Goal: Information Seeking & Learning: Understand process/instructions

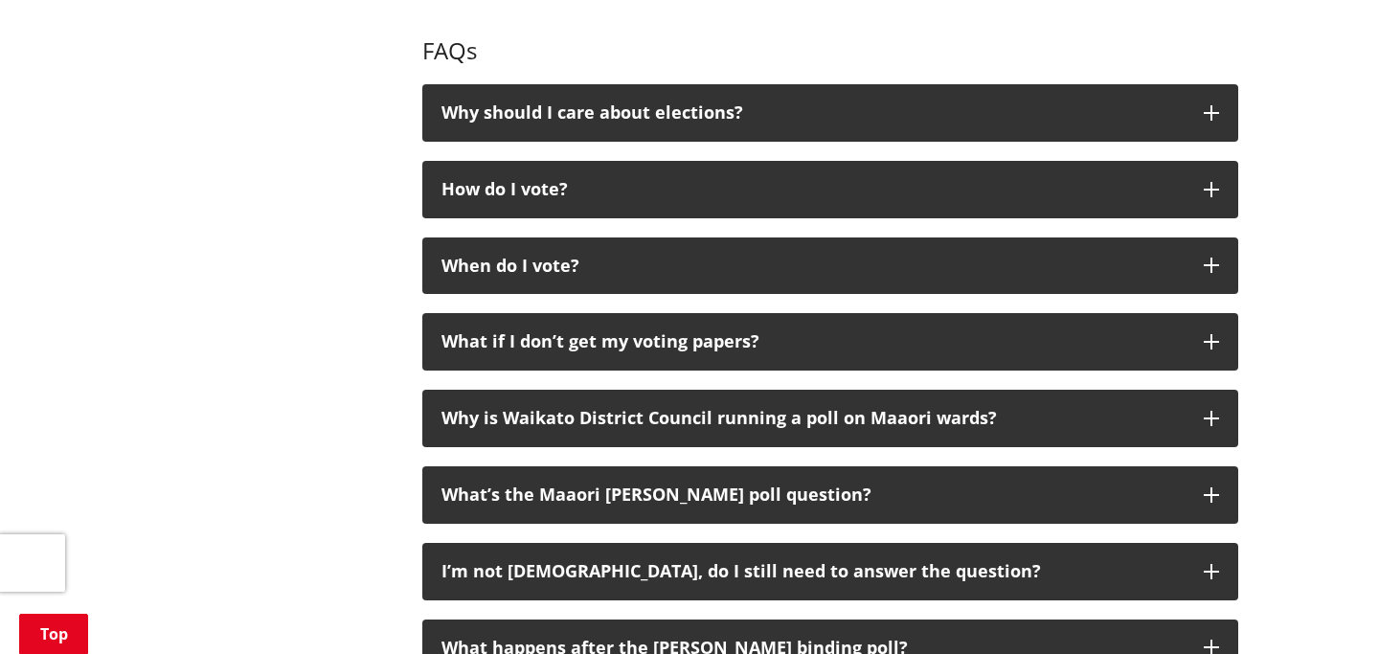
scroll to position [2025, 0]
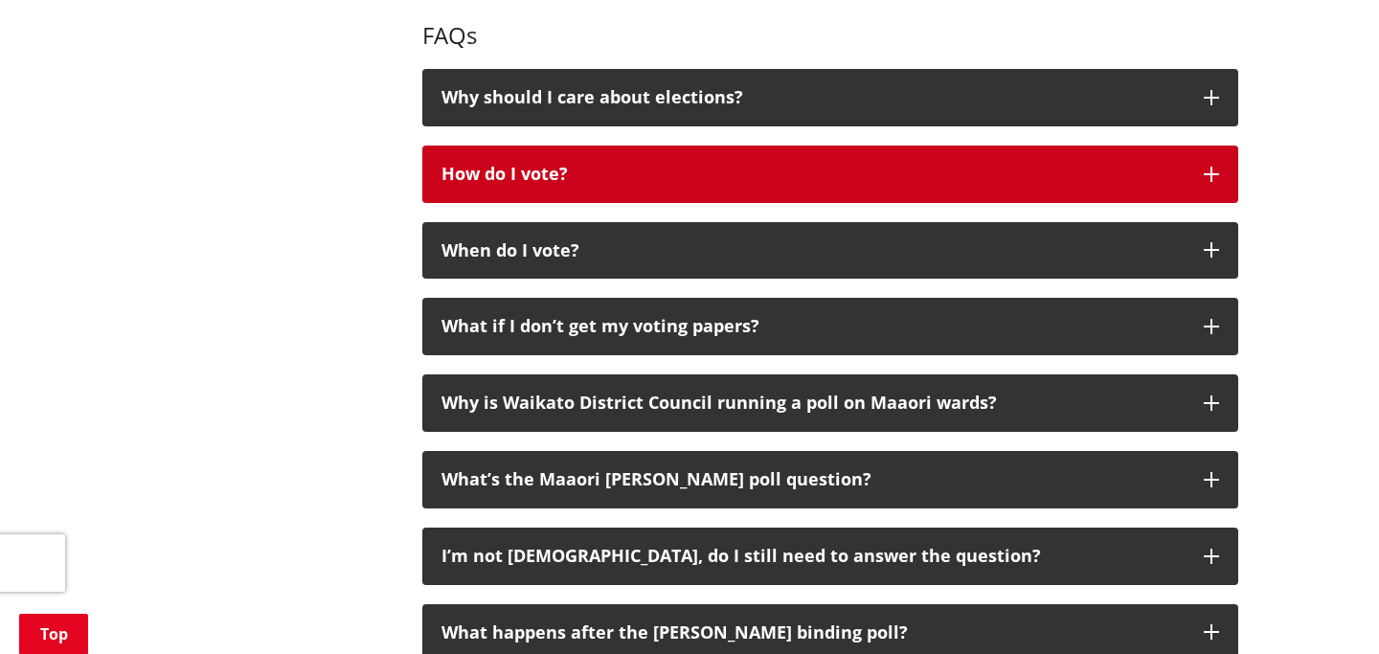
click at [586, 169] on div "How do I vote?" at bounding box center [812, 174] width 743 height 19
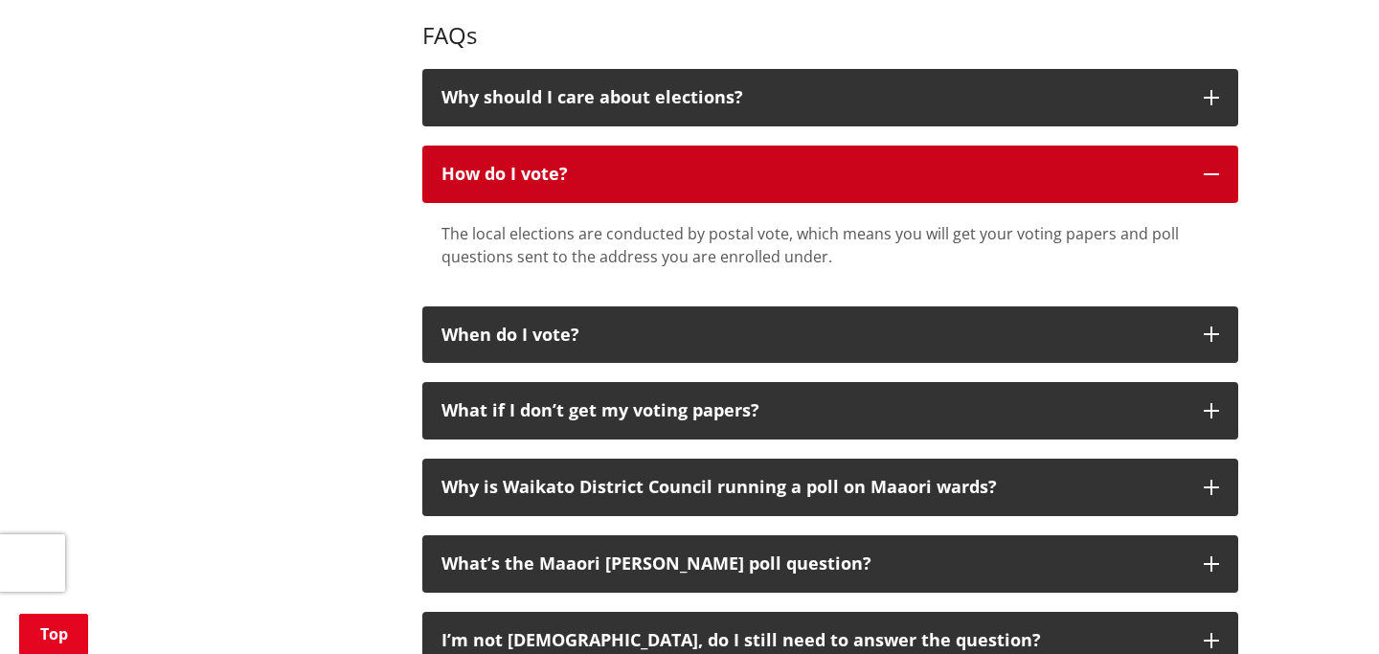
click at [587, 172] on div "How do I vote?" at bounding box center [812, 174] width 743 height 19
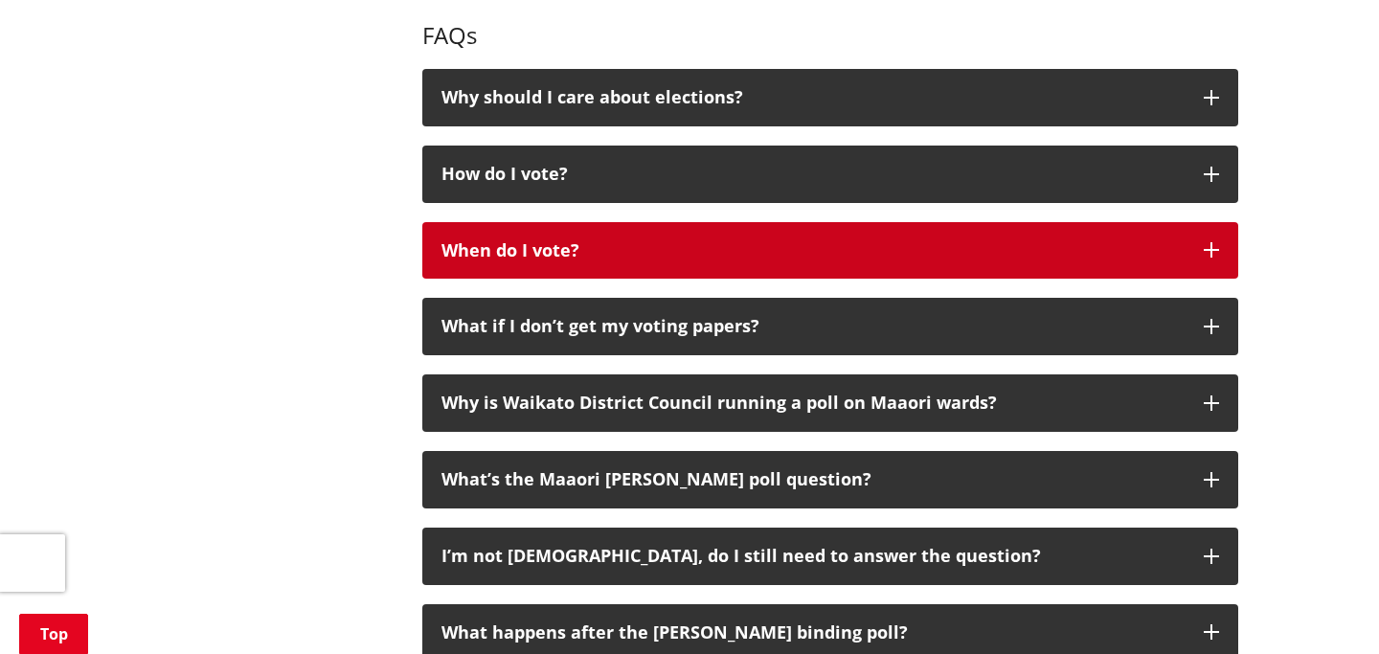
click at [549, 244] on div "When do I vote?" at bounding box center [812, 250] width 743 height 19
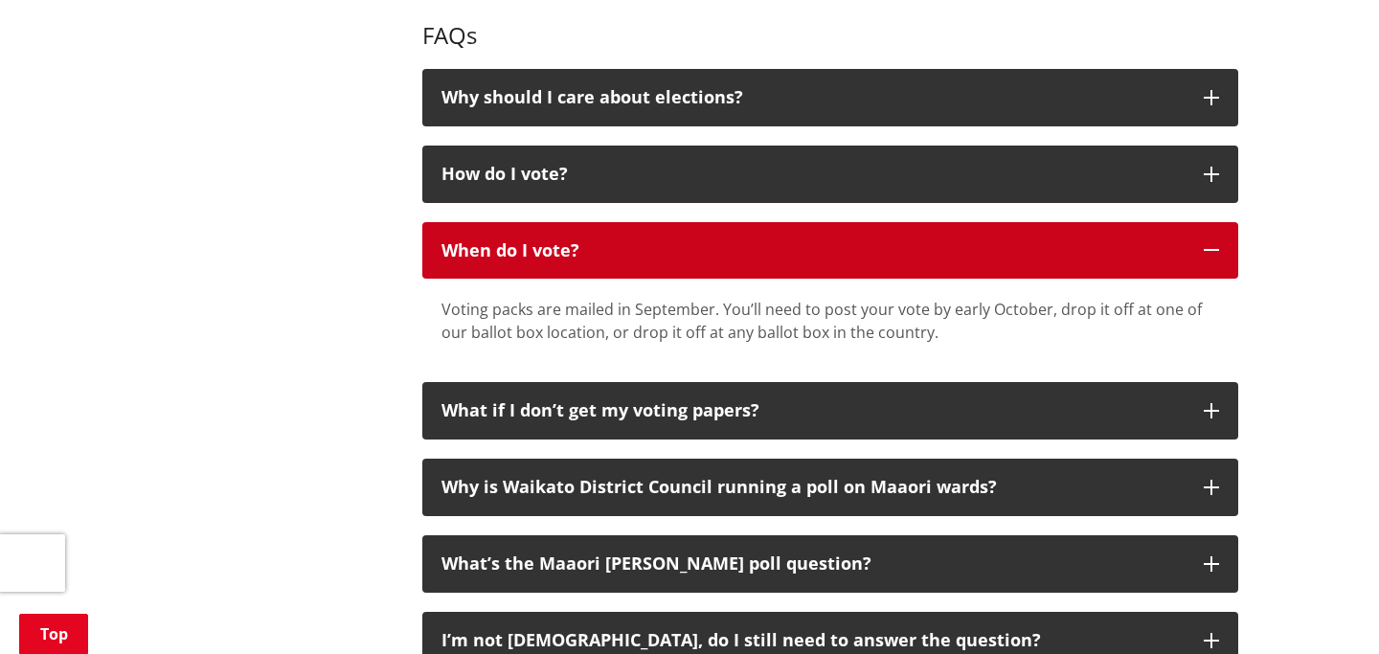
click at [550, 245] on div "When do I vote?" at bounding box center [812, 250] width 743 height 19
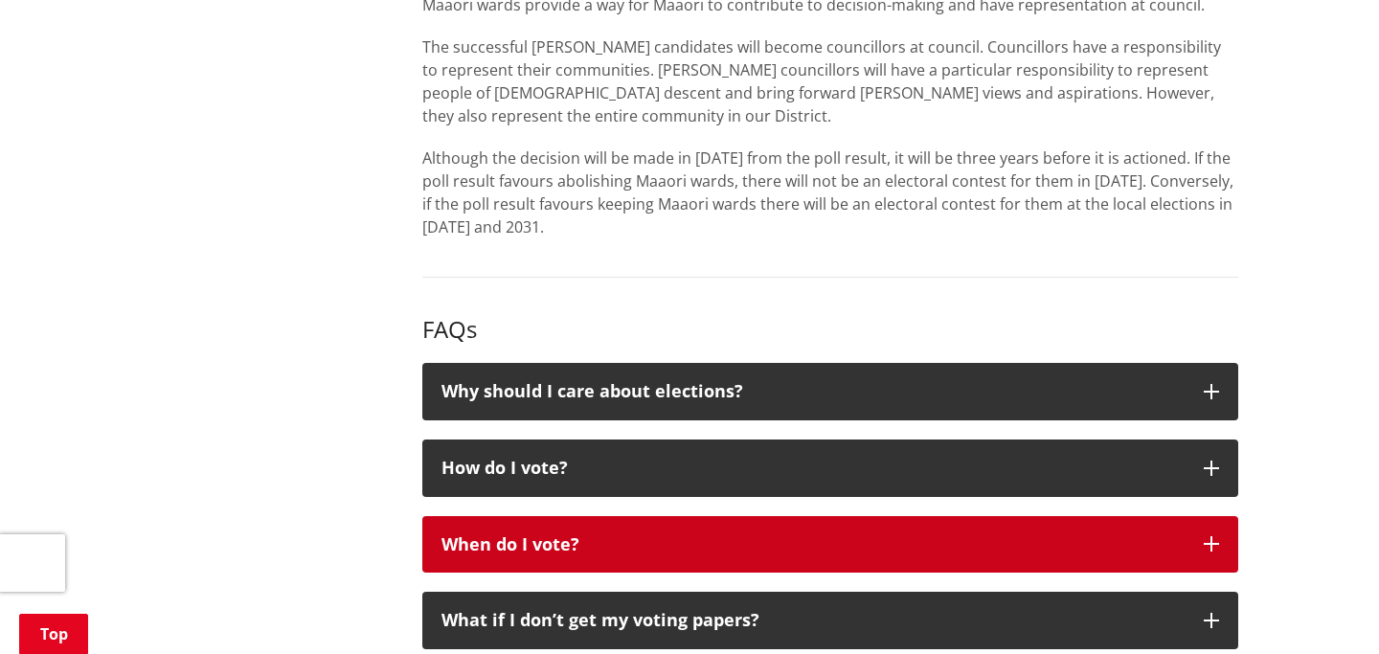
scroll to position [1725, 0]
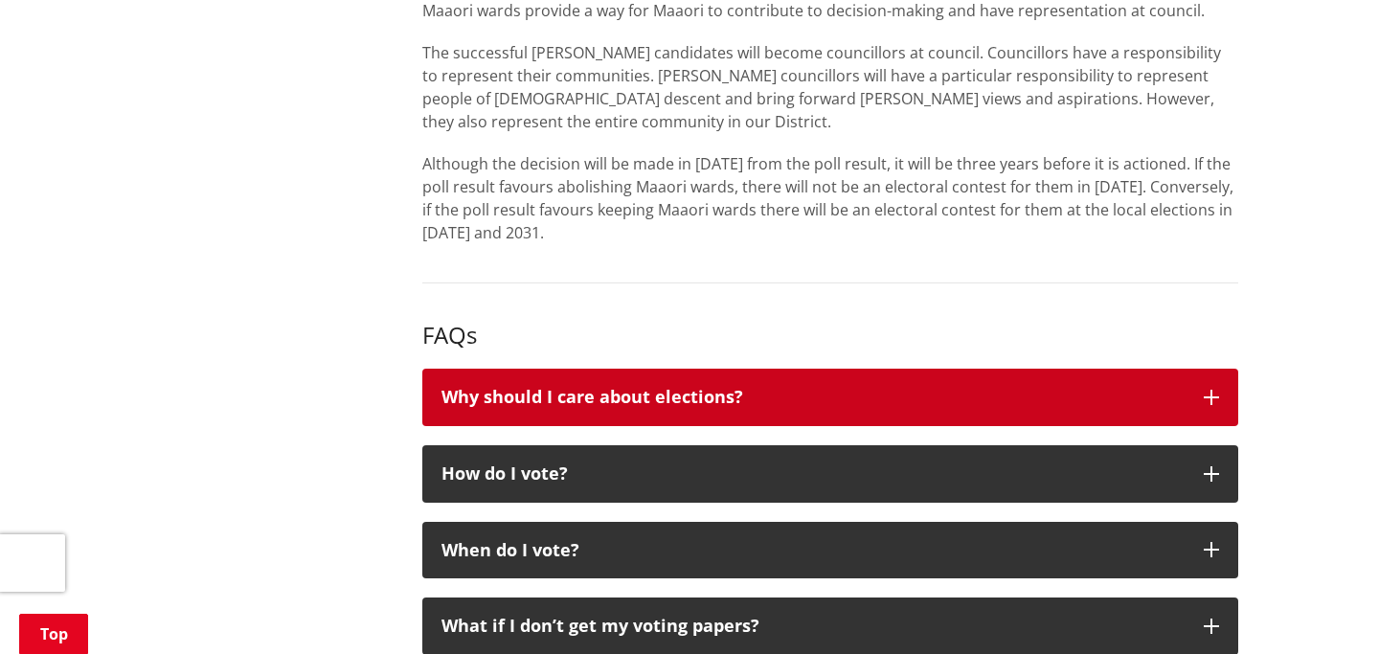
click at [456, 403] on div "Why should I care about elections?" at bounding box center [812, 397] width 743 height 19
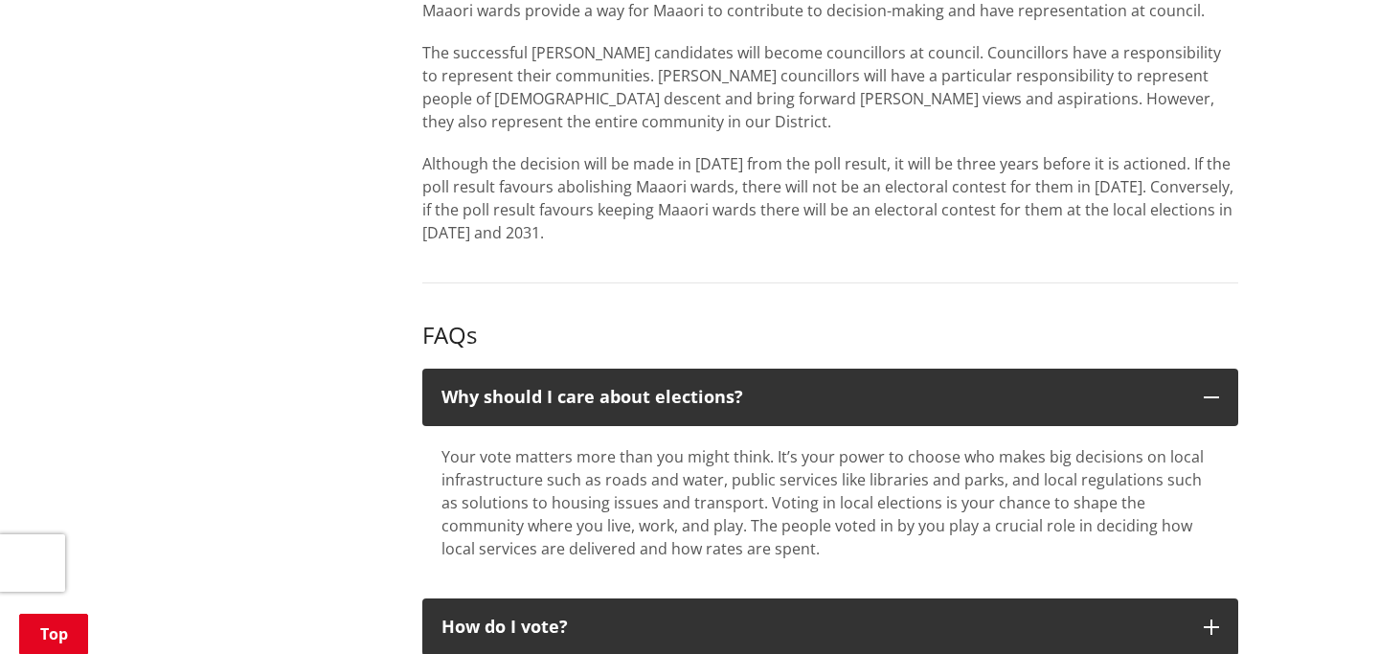
click at [375, 401] on div "More from this section Elections Enrol Stand Who's standing Vote Where to vote …" at bounding box center [689, 33] width 1126 height 2742
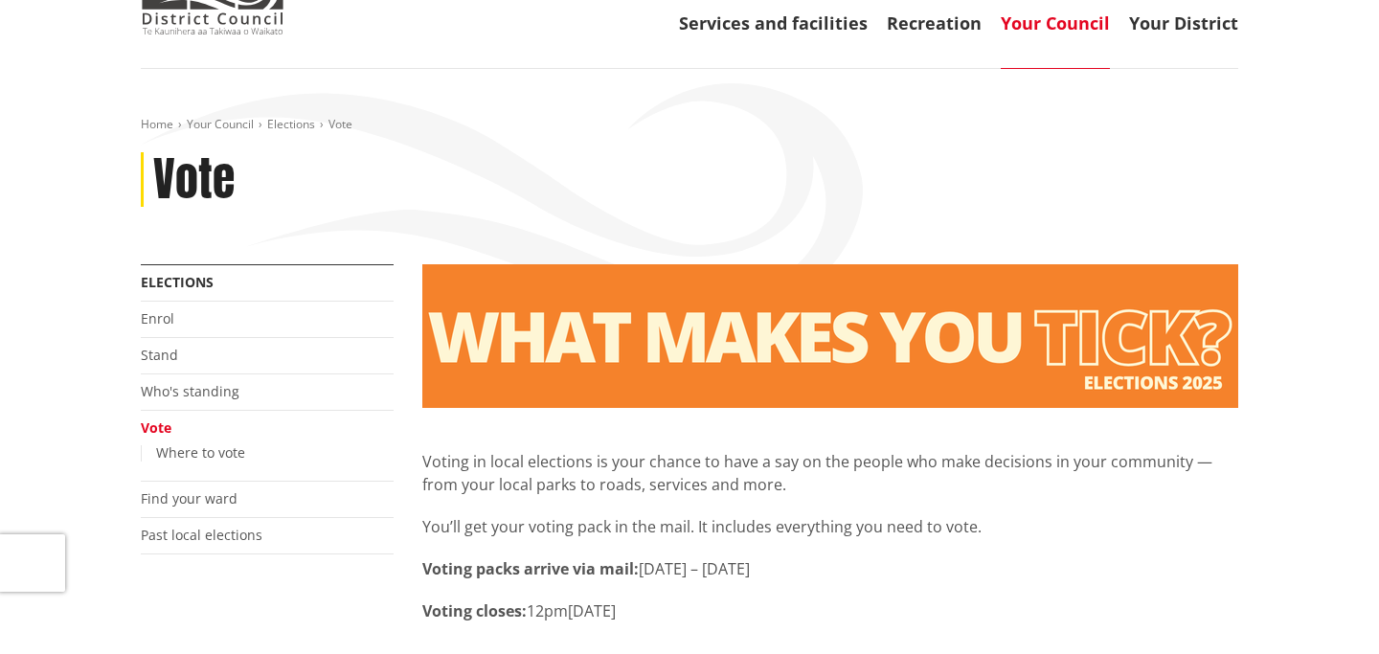
scroll to position [83, 0]
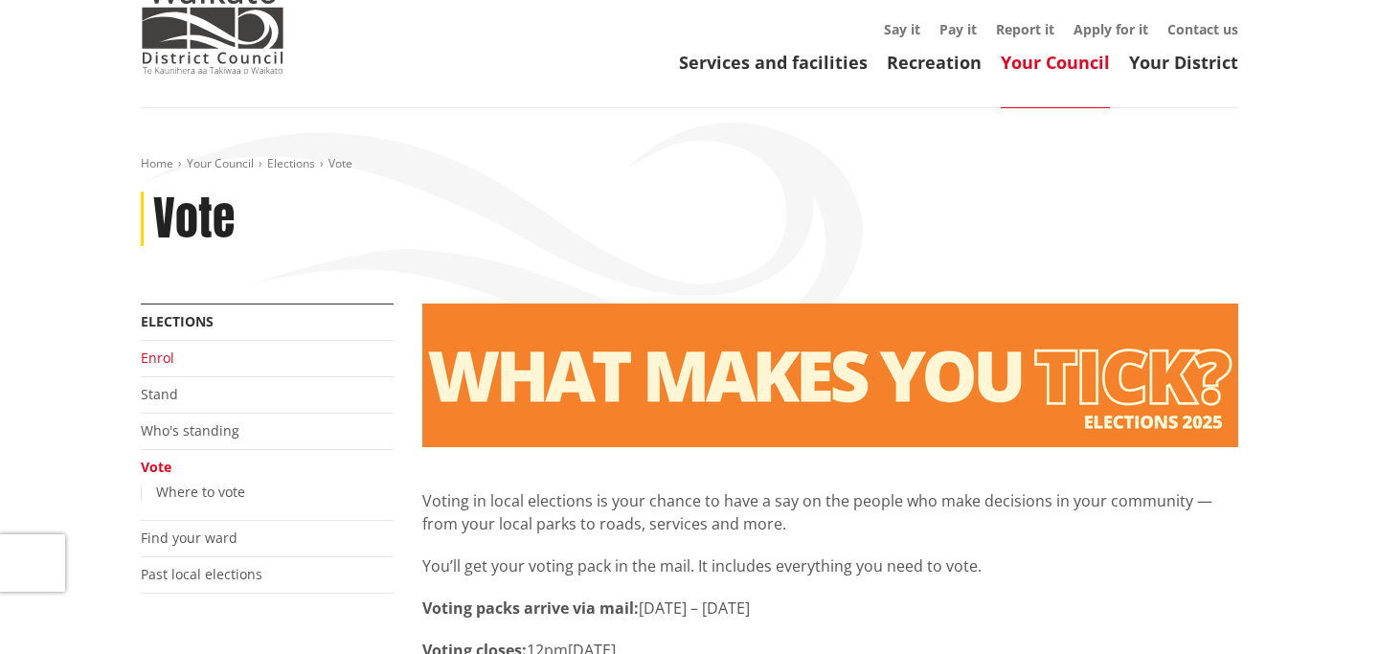
click at [166, 358] on link "Enrol" at bounding box center [158, 357] width 34 height 18
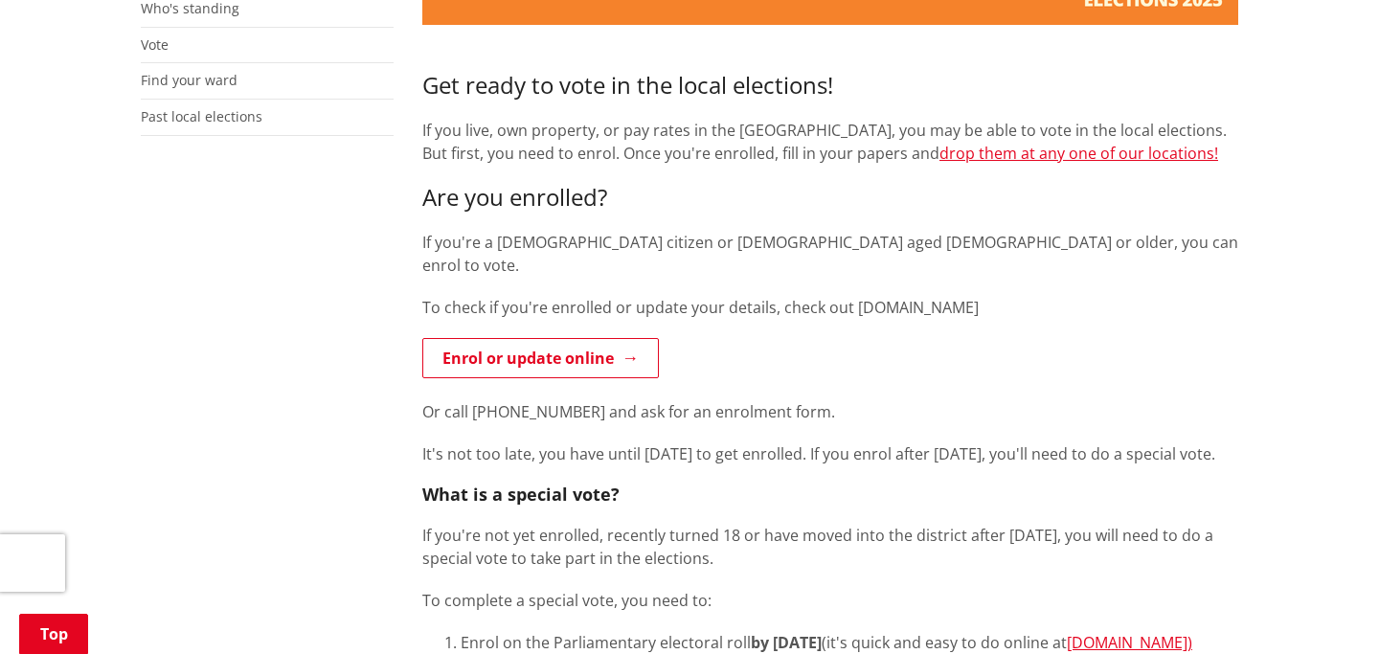
scroll to position [513, 0]
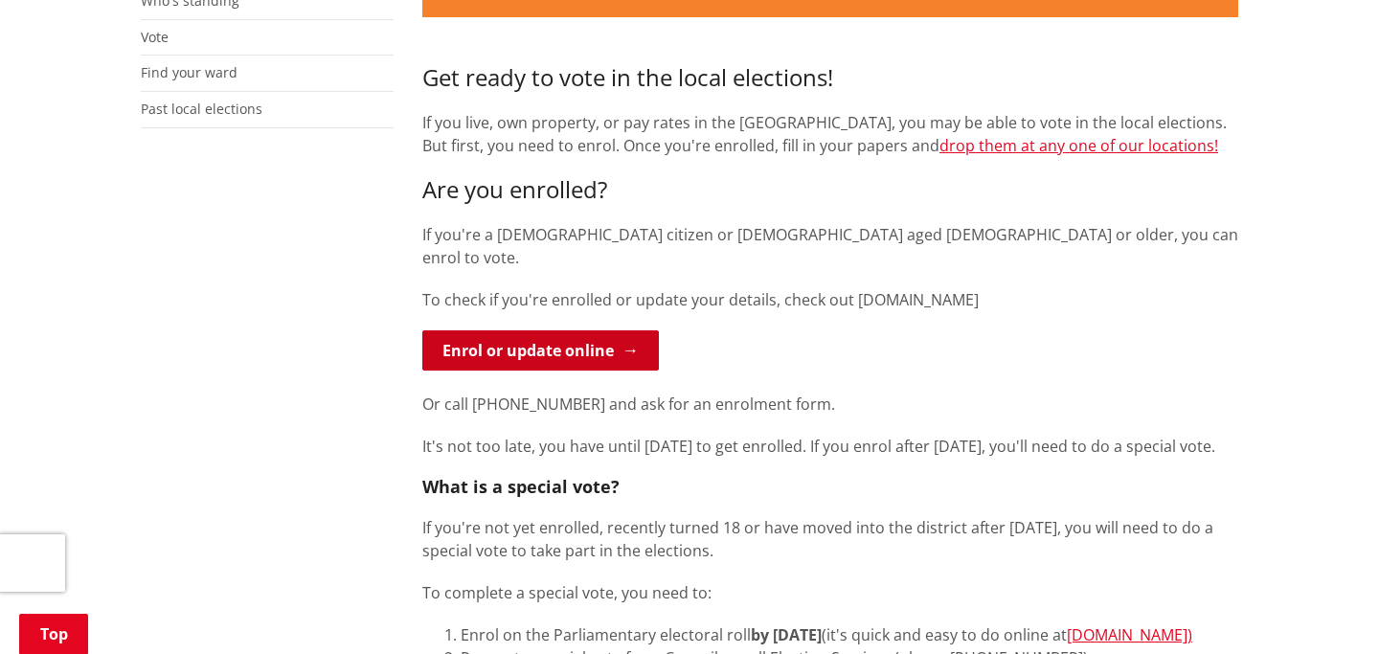
click at [529, 332] on link "Enrol or update online" at bounding box center [540, 350] width 236 height 40
